Goal: Use online tool/utility: Use online tool/utility

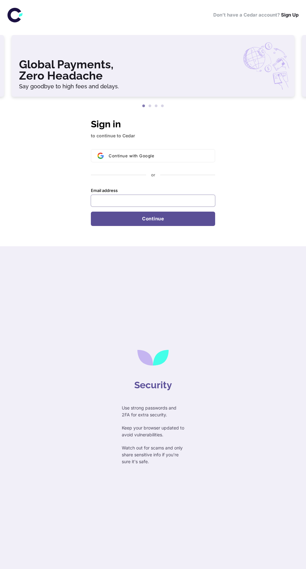
click at [101, 201] on input "Email address" at bounding box center [153, 201] width 124 height 12
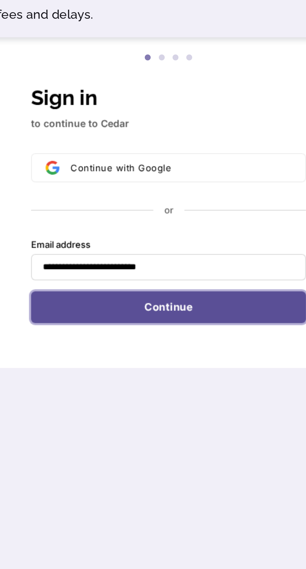
click at [133, 218] on button "Continue" at bounding box center [153, 218] width 124 height 14
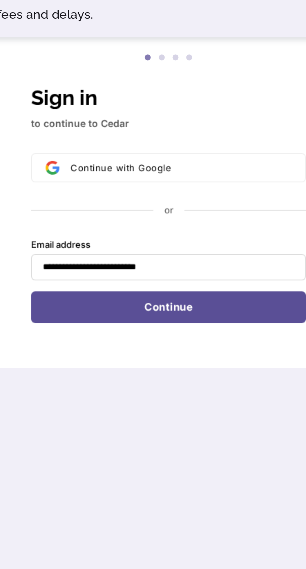
type input "**********"
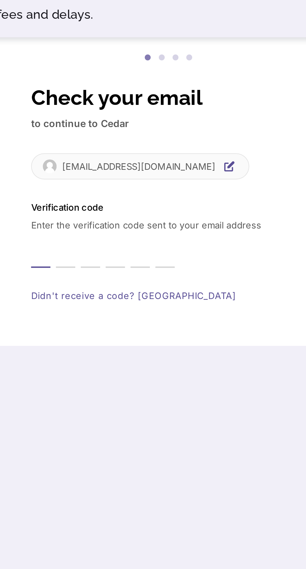
click at [96, 196] on input "Enter verification code. Digit 1" at bounding box center [95, 194] width 9 height 14
type input "*"
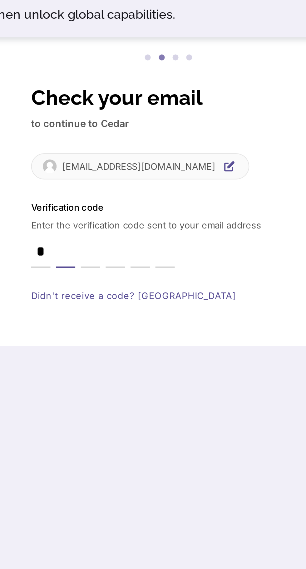
type input "*"
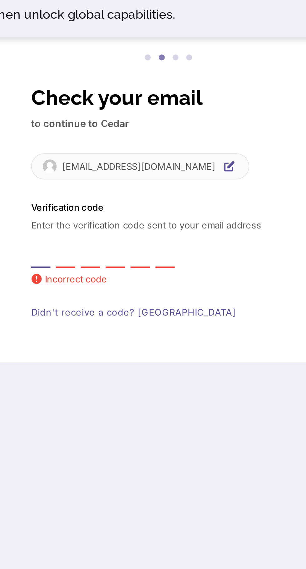
type input "*"
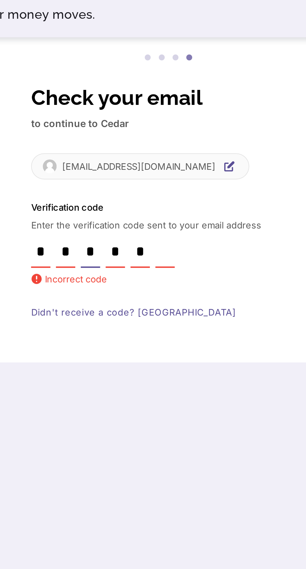
click at [113, 192] on input "*" at bounding box center [117, 194] width 9 height 14
type input "*"
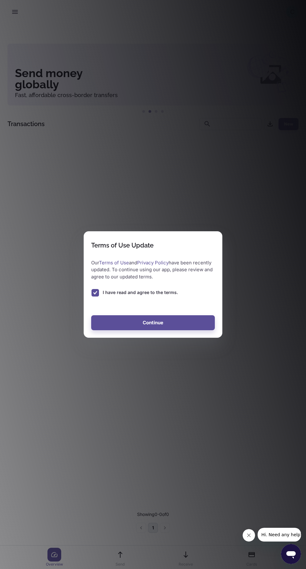
click at [132, 324] on button "Continue" at bounding box center [153, 322] width 124 height 15
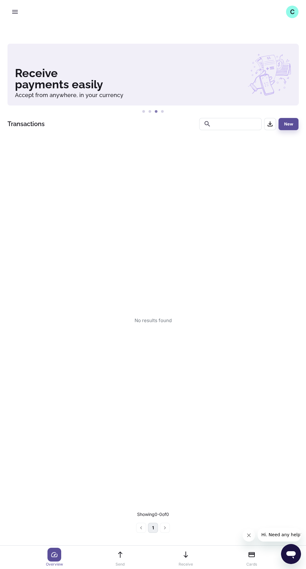
click at [292, 12] on div "C" at bounding box center [292, 12] width 12 height 12
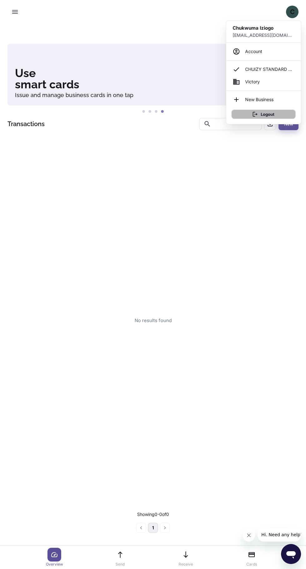
click at [254, 116] on icon "button" at bounding box center [255, 114] width 5 height 5
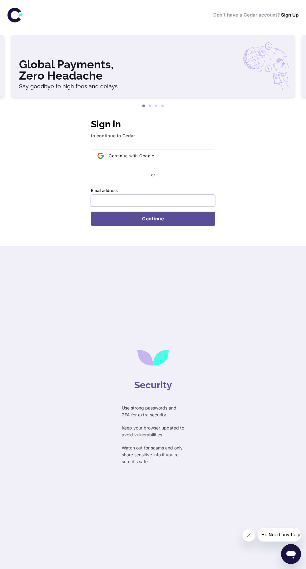
click at [102, 200] on input "Email address" at bounding box center [153, 201] width 124 height 12
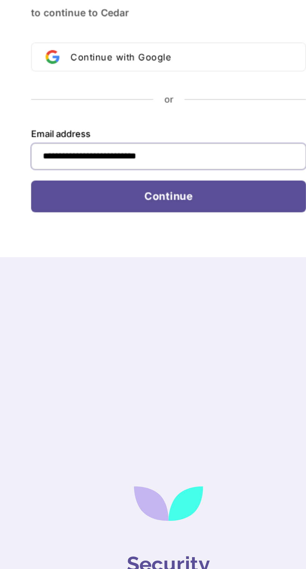
click at [126, 199] on input "**********" at bounding box center [153, 201] width 124 height 12
click at [129, 199] on input "**********" at bounding box center [153, 201] width 124 height 12
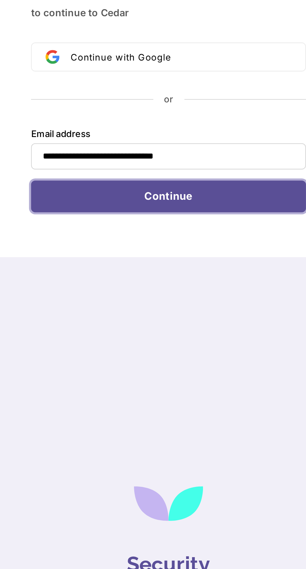
click at [140, 215] on button "Continue" at bounding box center [153, 218] width 124 height 14
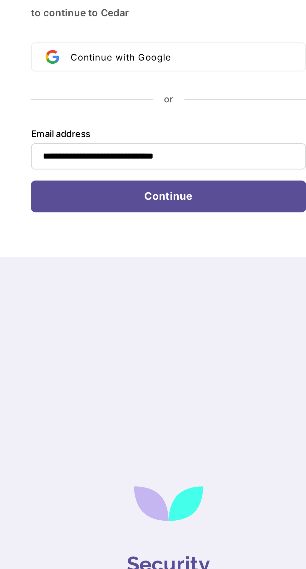
type input "**********"
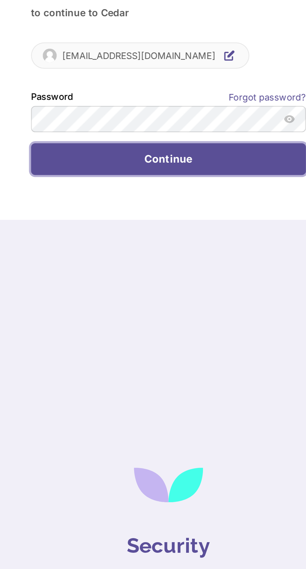
click at [136, 201] on button "Continue" at bounding box center [153, 202] width 124 height 14
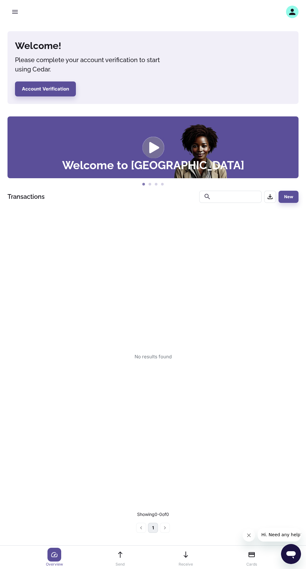
click at [291, 12] on icon "button" at bounding box center [291, 11] width 9 height 9
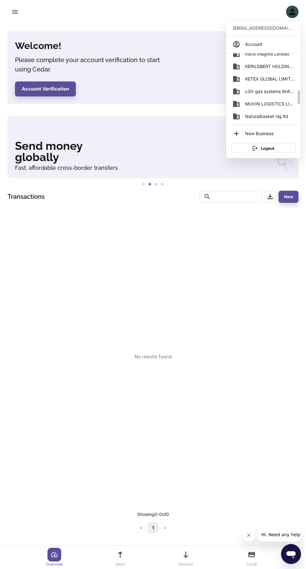
scroll to position [185, 0]
click at [253, 77] on span "KETEX GLOBAL LIMITED" at bounding box center [269, 76] width 49 height 7
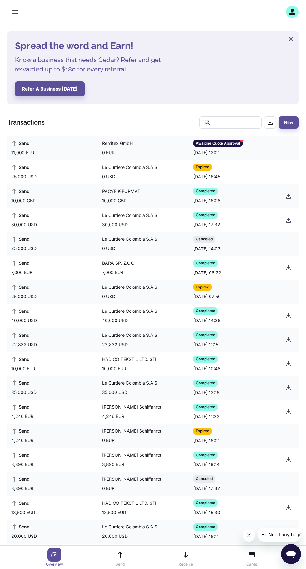
click at [141, 148] on div "Remitex GmbH 0 EUR" at bounding box center [145, 148] width 87 height 16
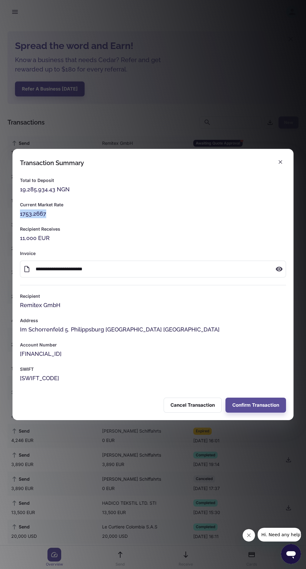
copy div "1753.2667"
copy div "19,285,934.43 NGN"
click at [264, 405] on button "Confirm Transaction" at bounding box center [255, 404] width 61 height 15
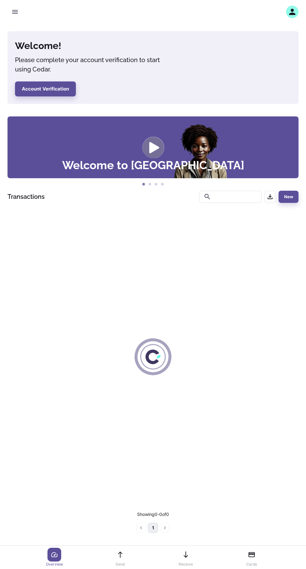
click at [17, 16] on button "button" at bounding box center [14, 11] width 15 height 15
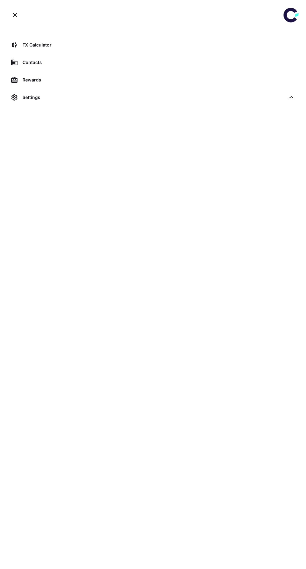
click at [15, 15] on icon "button" at bounding box center [15, 15] width 4 height 4
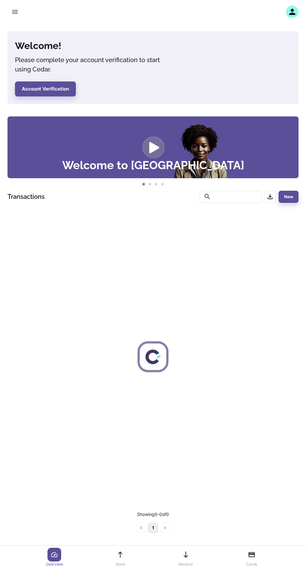
click at [40, 47] on h4 "Welcome!" at bounding box center [93, 46] width 156 height 14
click at [18, 11] on icon "button" at bounding box center [14, 11] width 7 height 7
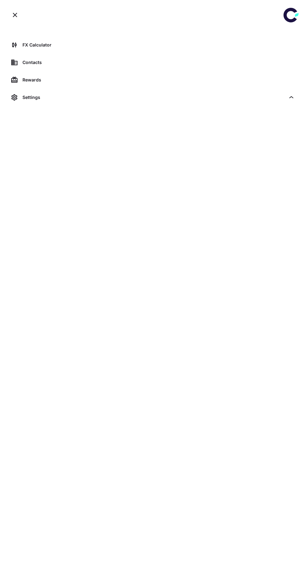
click at [45, 45] on div "FX Calculator" at bounding box center [158, 44] width 272 height 7
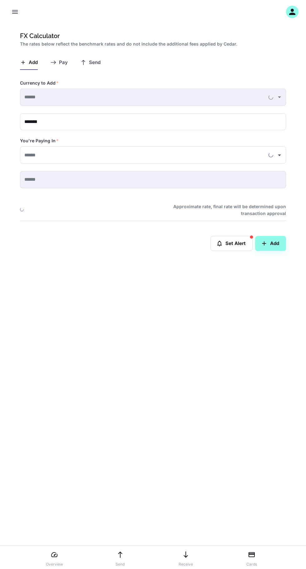
click at [95, 62] on span "Send" at bounding box center [95, 63] width 12 height 6
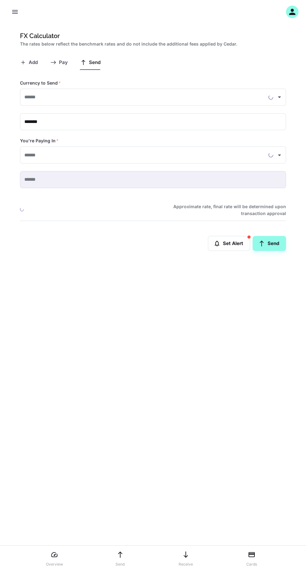
type input "**********"
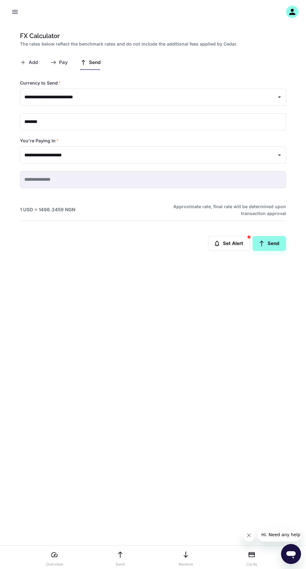
click at [51, 221] on hr at bounding box center [153, 221] width 266 height 0
